Goal: Task Accomplishment & Management: Complete application form

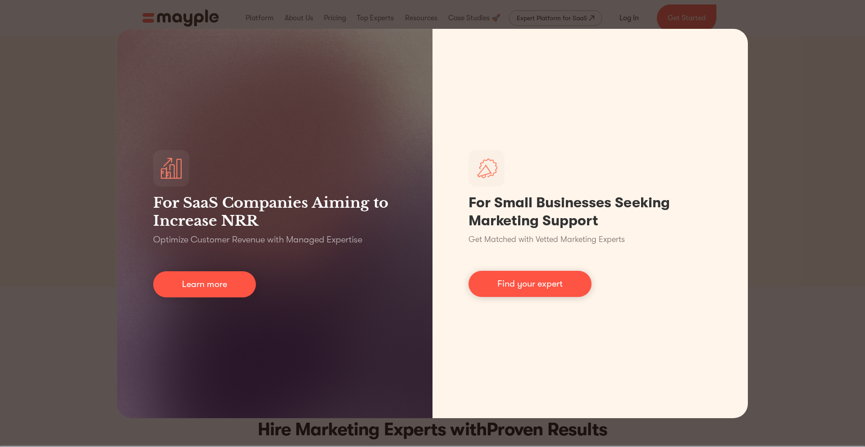
click at [793, 134] on div "For SaaS Companies Aiming to Increase NRR Optimize Customer Revenue with Manage…" at bounding box center [432, 223] width 865 height 447
click at [815, 141] on div "For SaaS Companies Aiming to Increase NRR Optimize Customer Revenue with Manage…" at bounding box center [432, 223] width 865 height 447
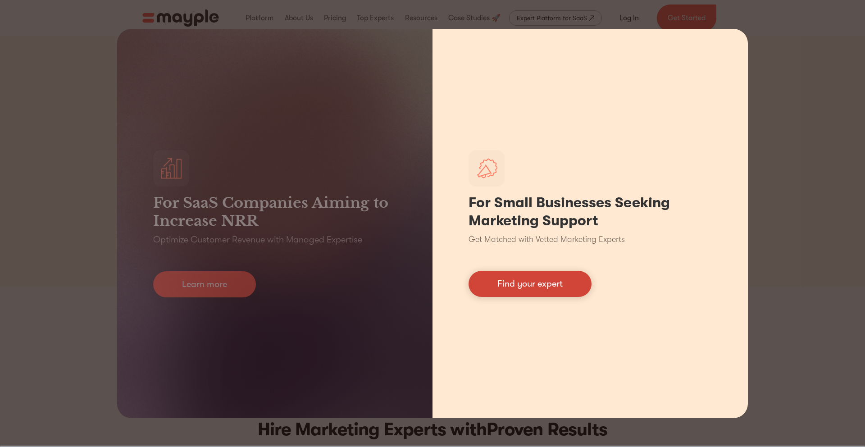
click at [565, 277] on link "Find your expert" at bounding box center [529, 284] width 123 height 26
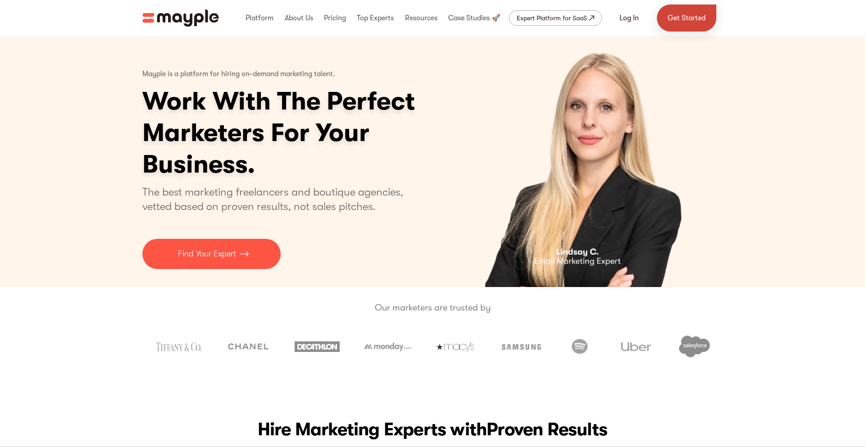
click at [685, 20] on link "Get Started" at bounding box center [686, 18] width 59 height 27
